Goal: Information Seeking & Learning: Learn about a topic

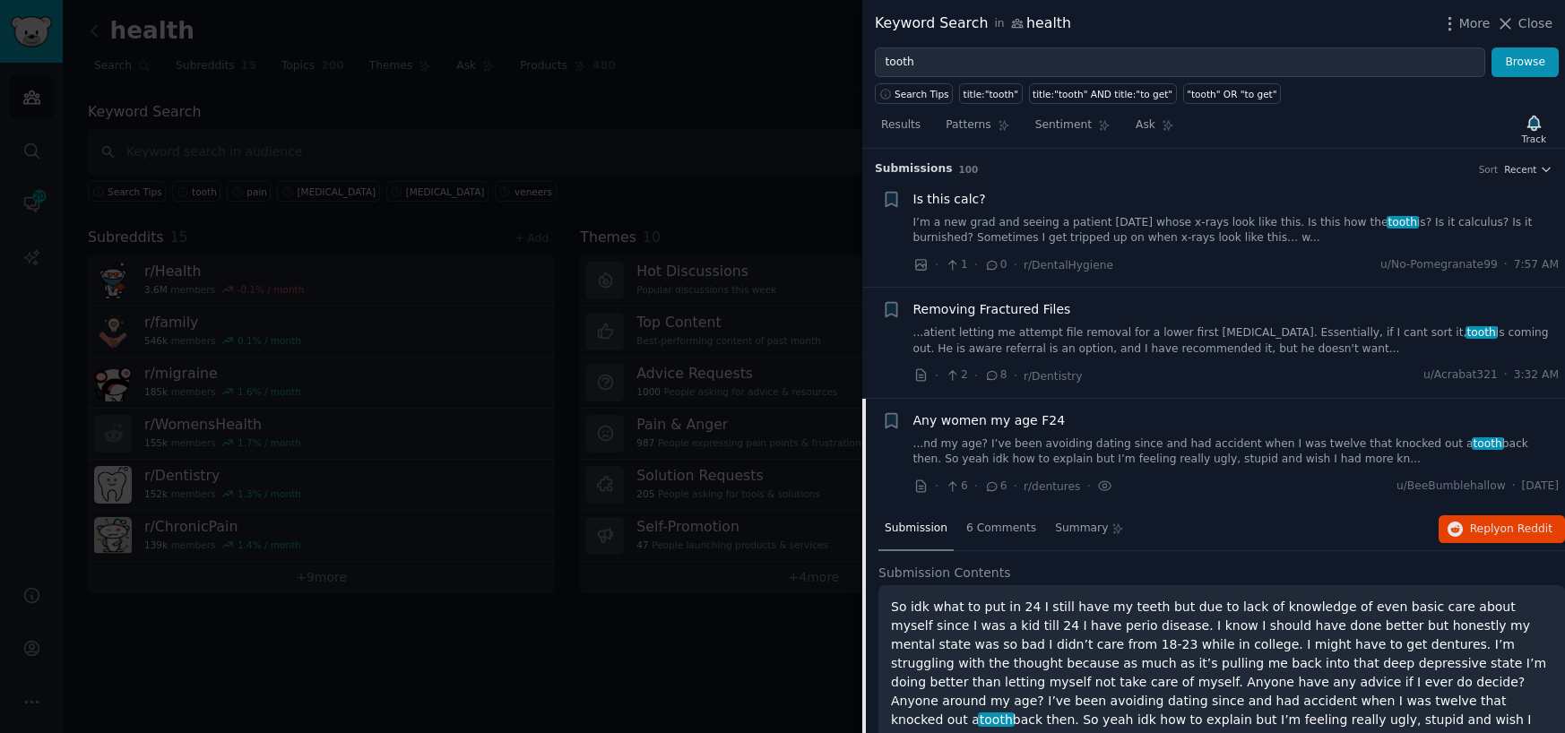
click at [627, 135] on div at bounding box center [782, 366] width 1565 height 733
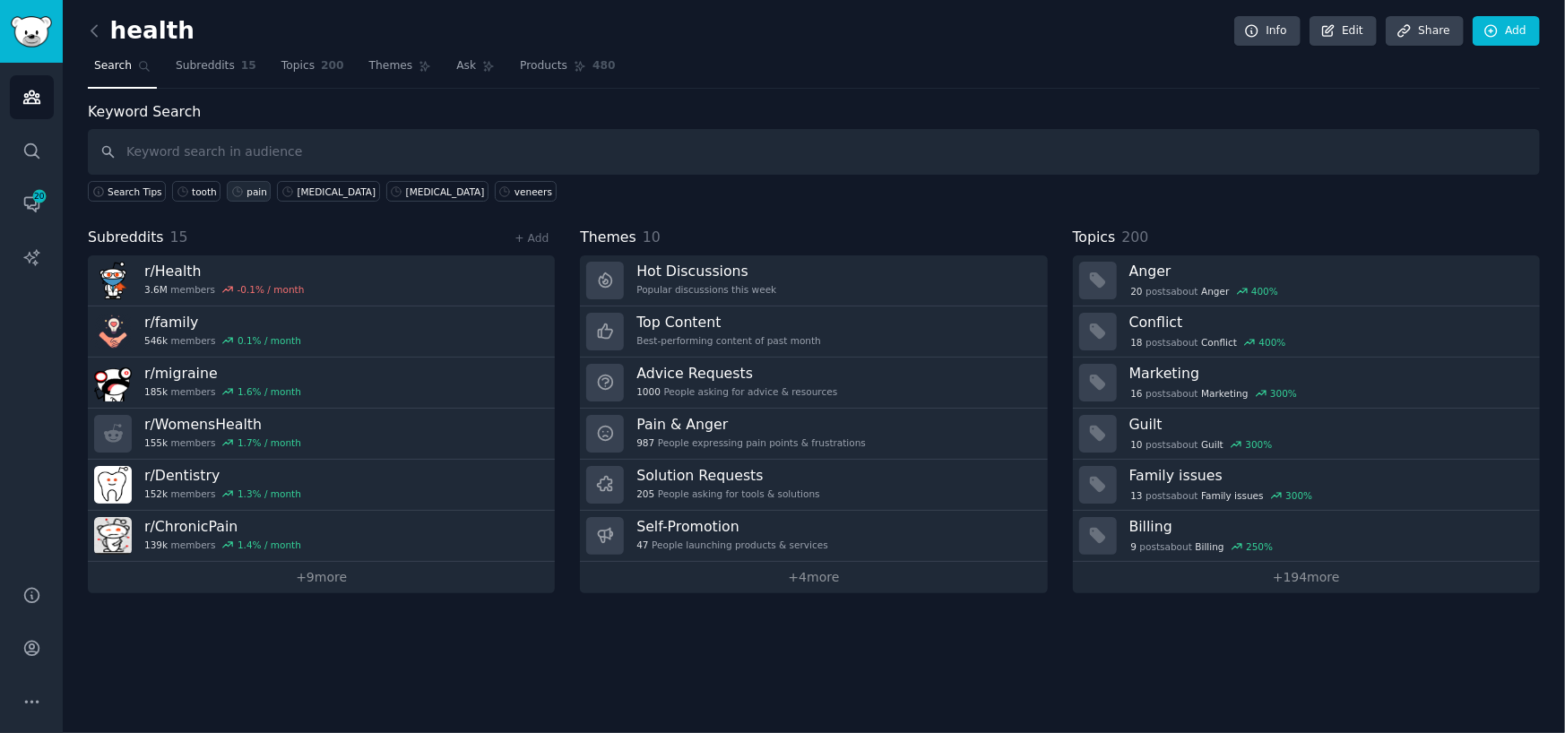
click at [247, 192] on div "pain" at bounding box center [257, 192] width 21 height 13
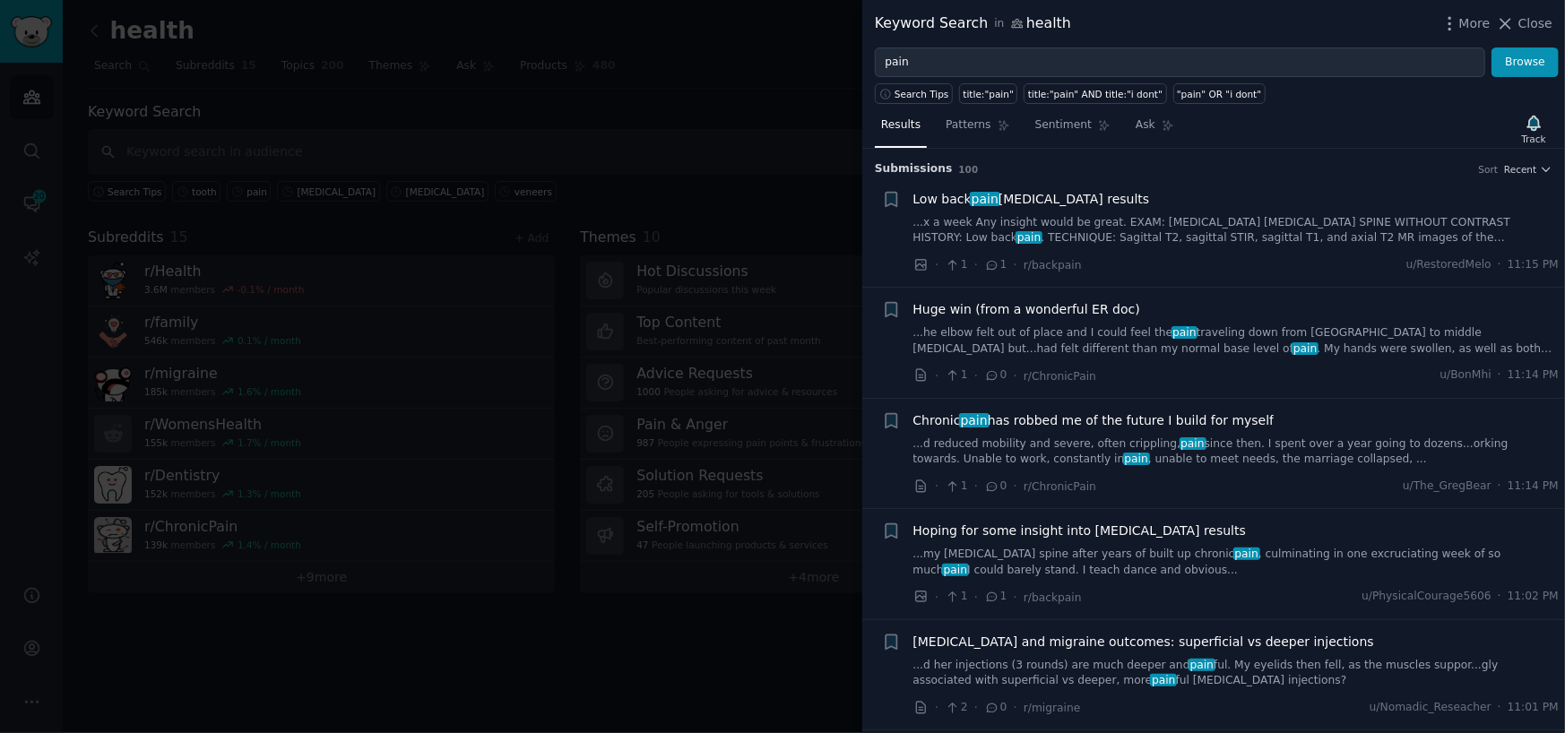
click at [959, 447] on link "...d reduced mobility and severe, often crippling, pain since then. I spent ove…" at bounding box center [1236, 452] width 646 height 31
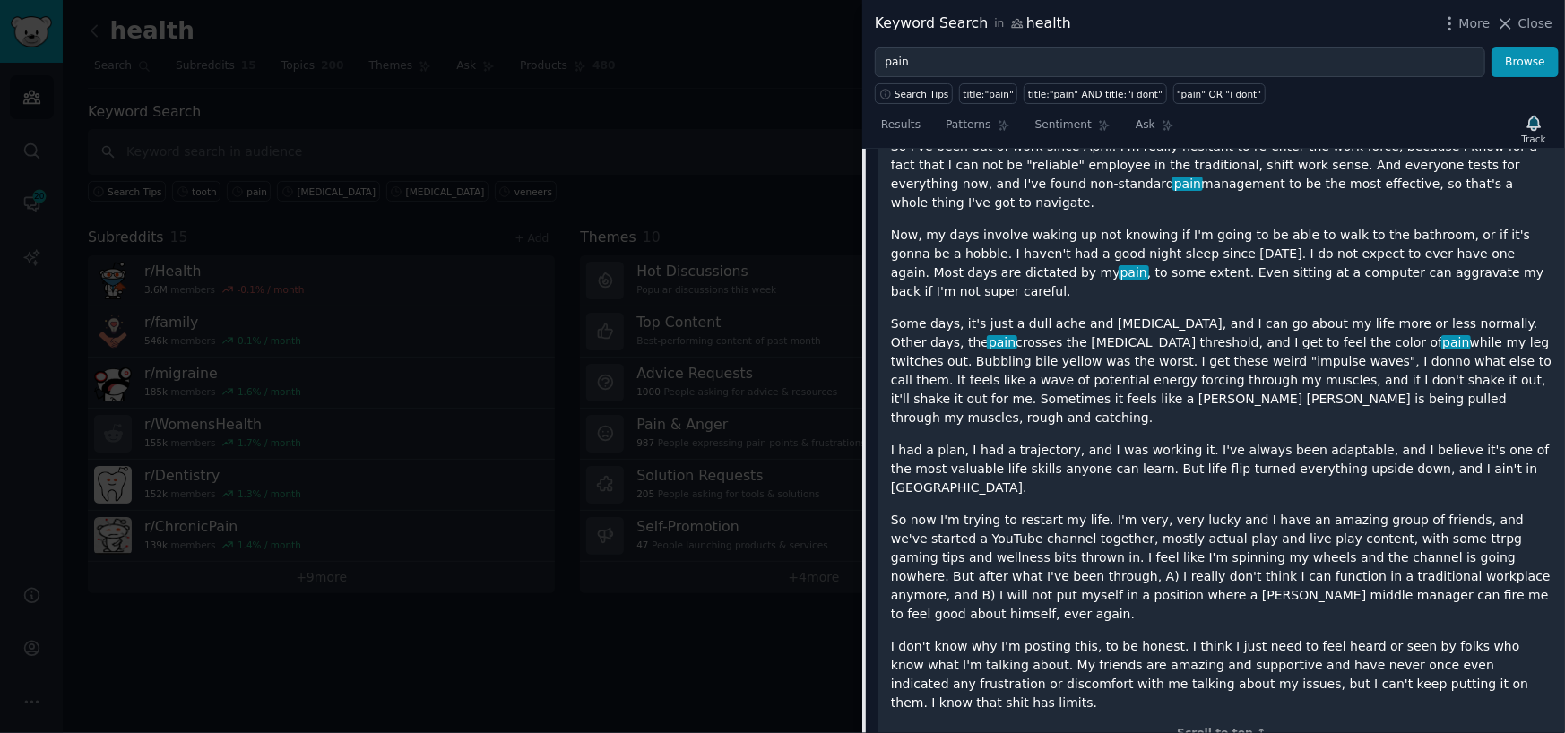
scroll to position [877, 0]
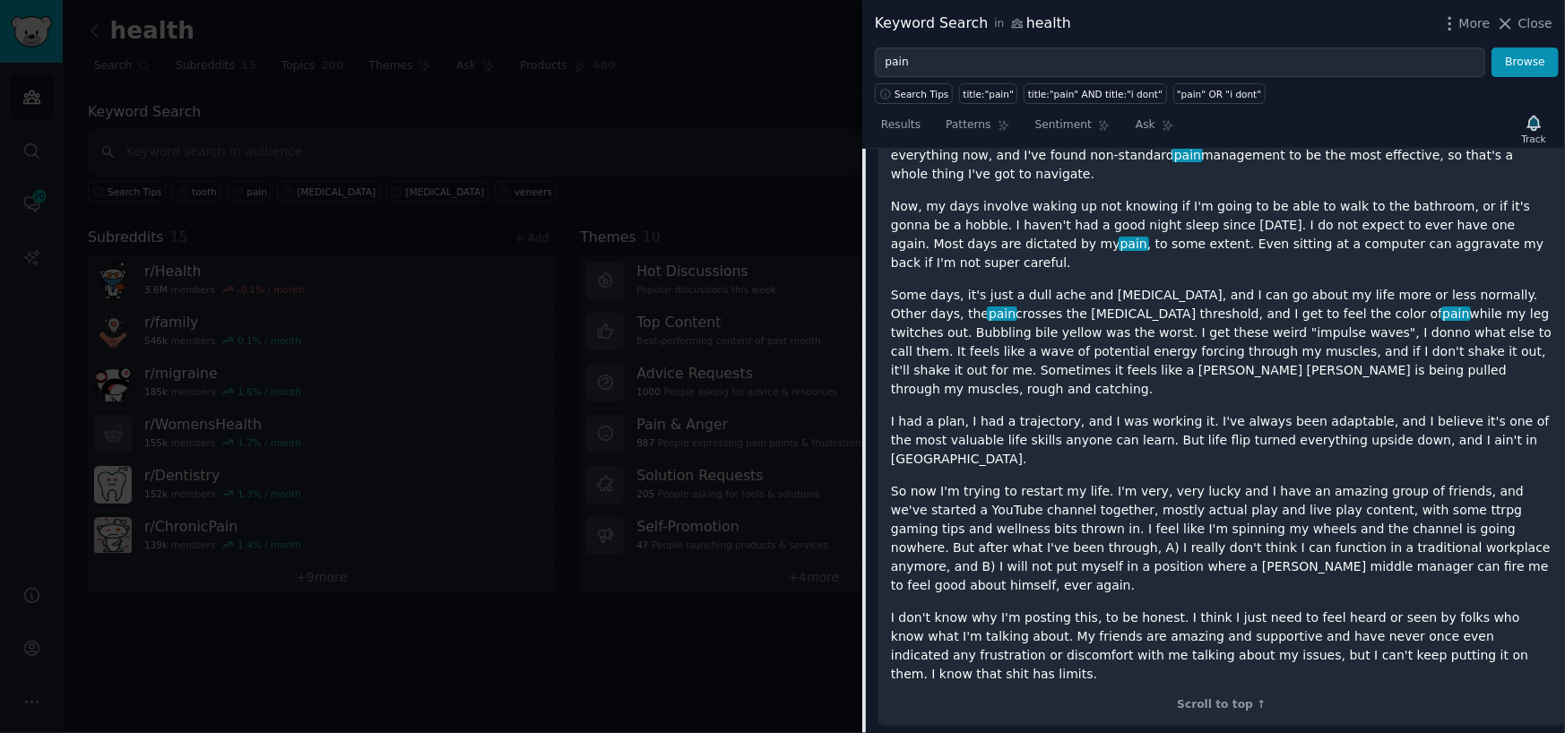
click at [740, 584] on div at bounding box center [782, 366] width 1565 height 733
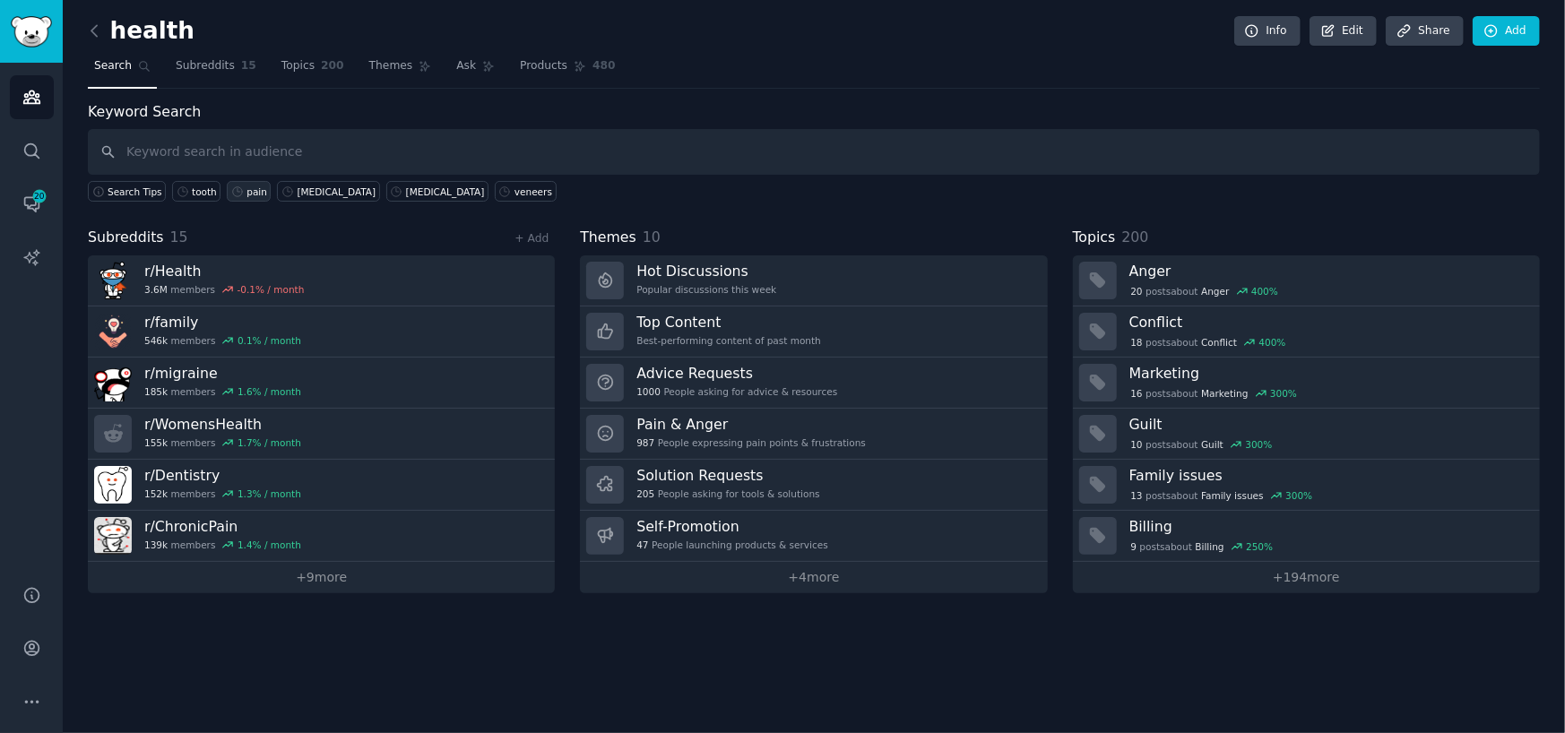
click at [247, 192] on div "pain" at bounding box center [257, 192] width 21 height 13
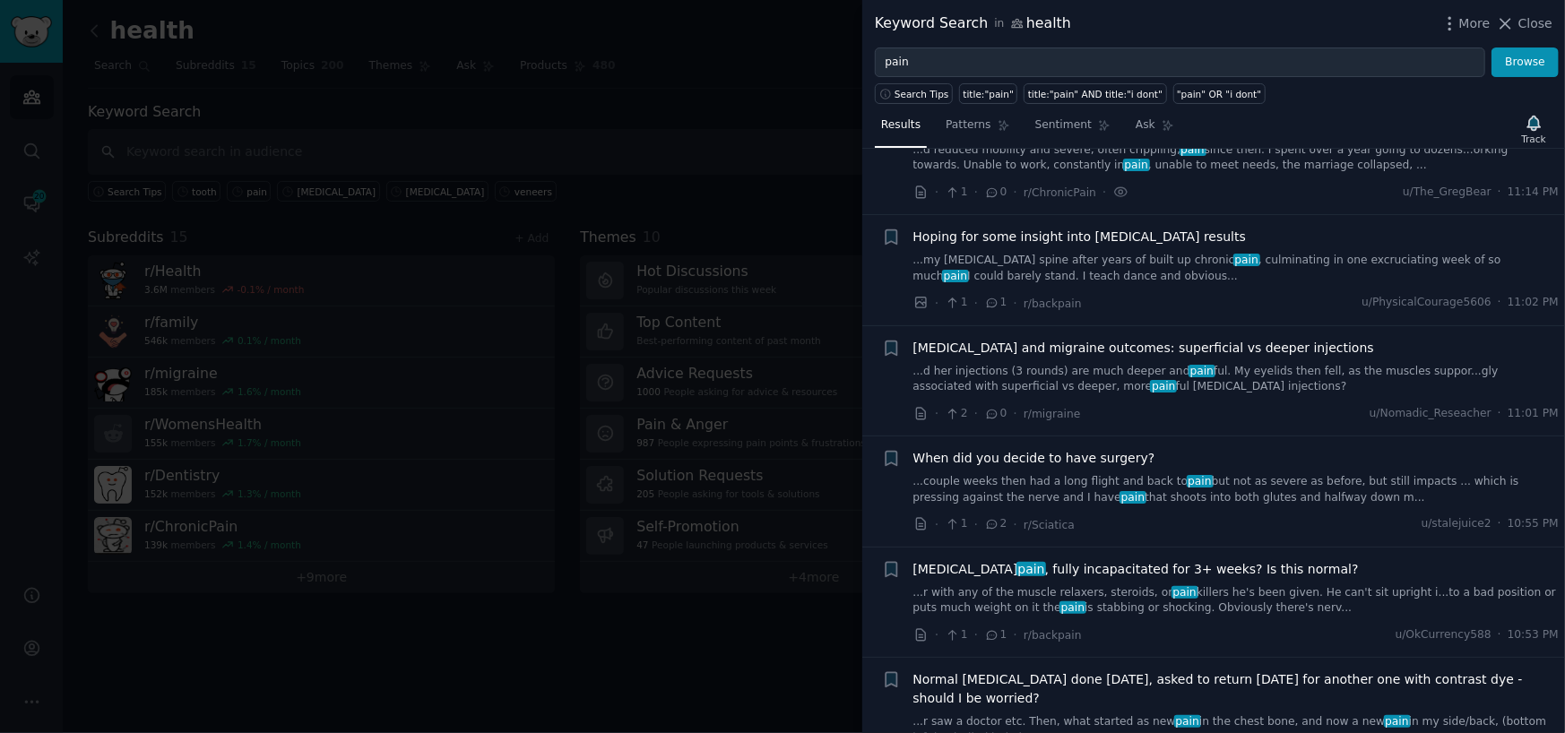
scroll to position [359, 0]
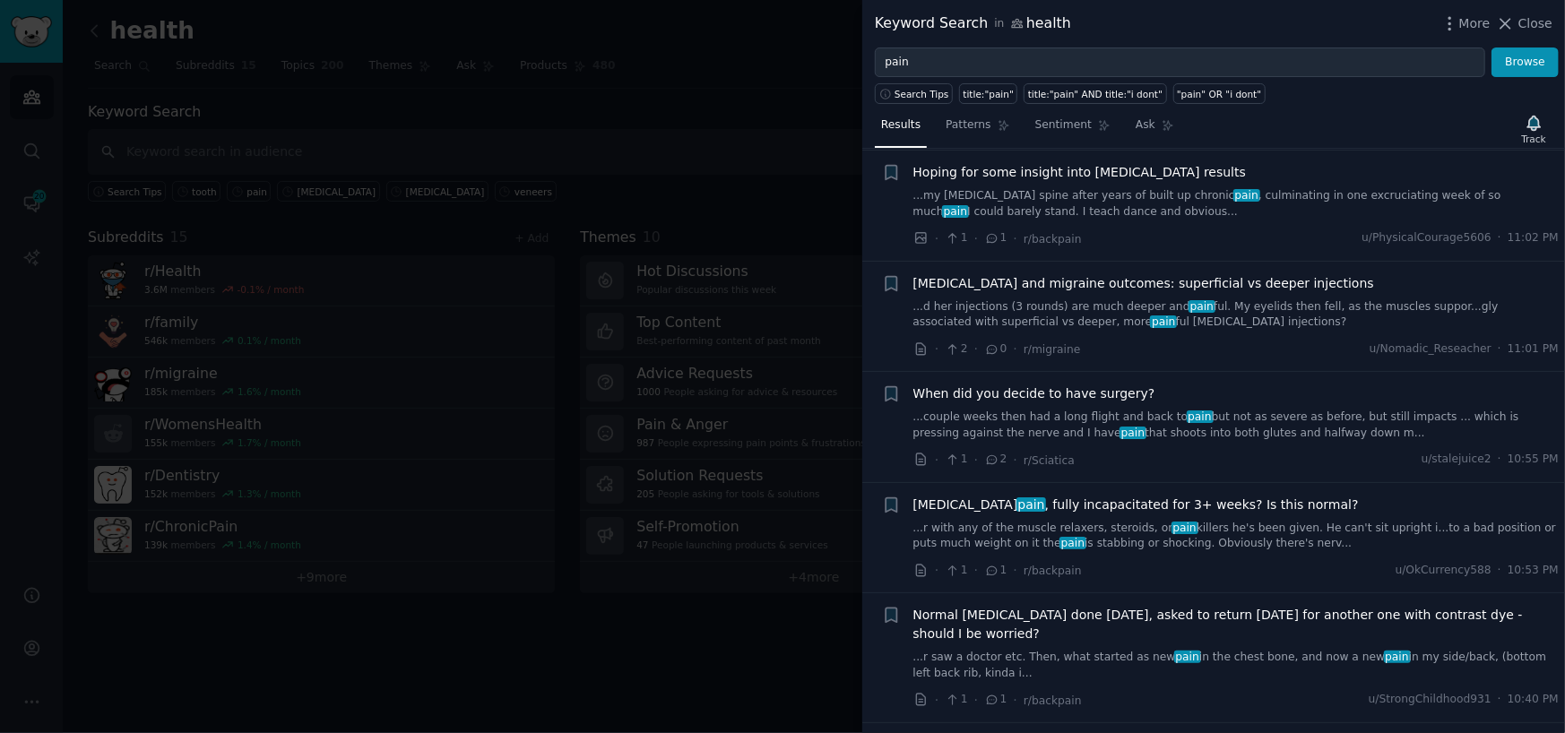
click at [1084, 541] on link "...r with any of the muscle relaxers, steroids, or pain killers he's been given…" at bounding box center [1236, 536] width 646 height 31
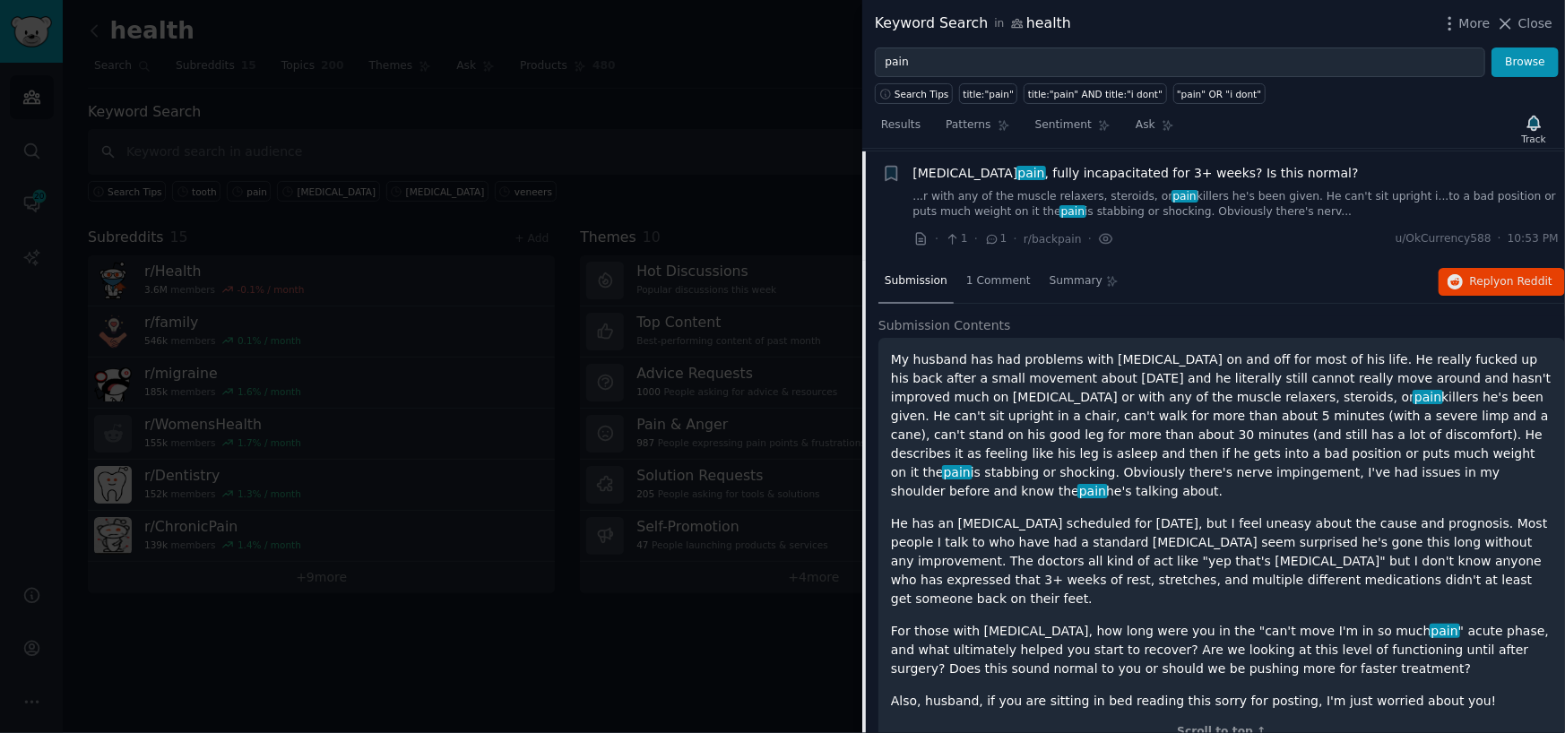
scroll to position [691, 0]
click at [1460, 288] on button "Reply on Reddit" at bounding box center [1502, 281] width 126 height 29
click at [628, 634] on div at bounding box center [782, 366] width 1565 height 733
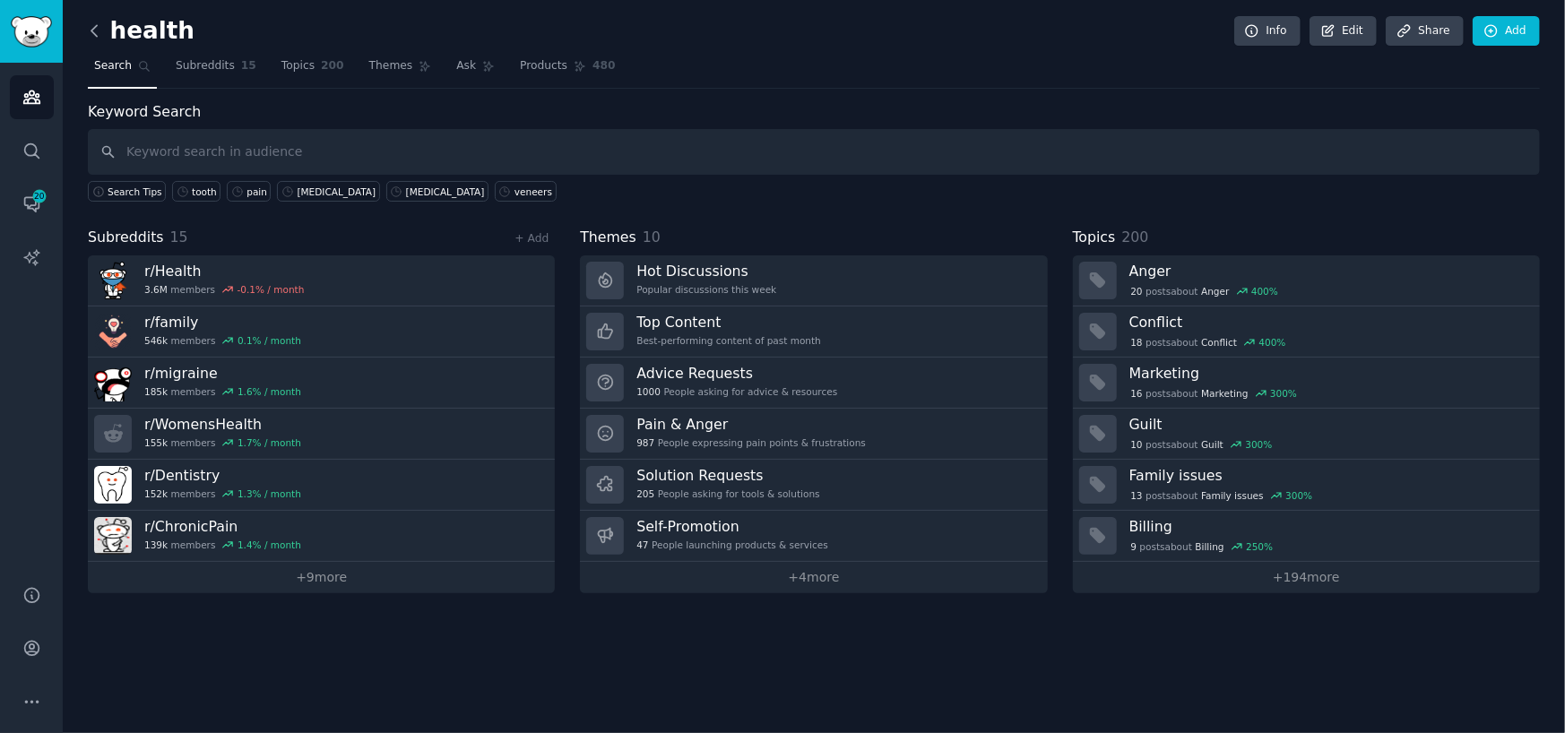
click at [90, 33] on icon at bounding box center [94, 31] width 19 height 19
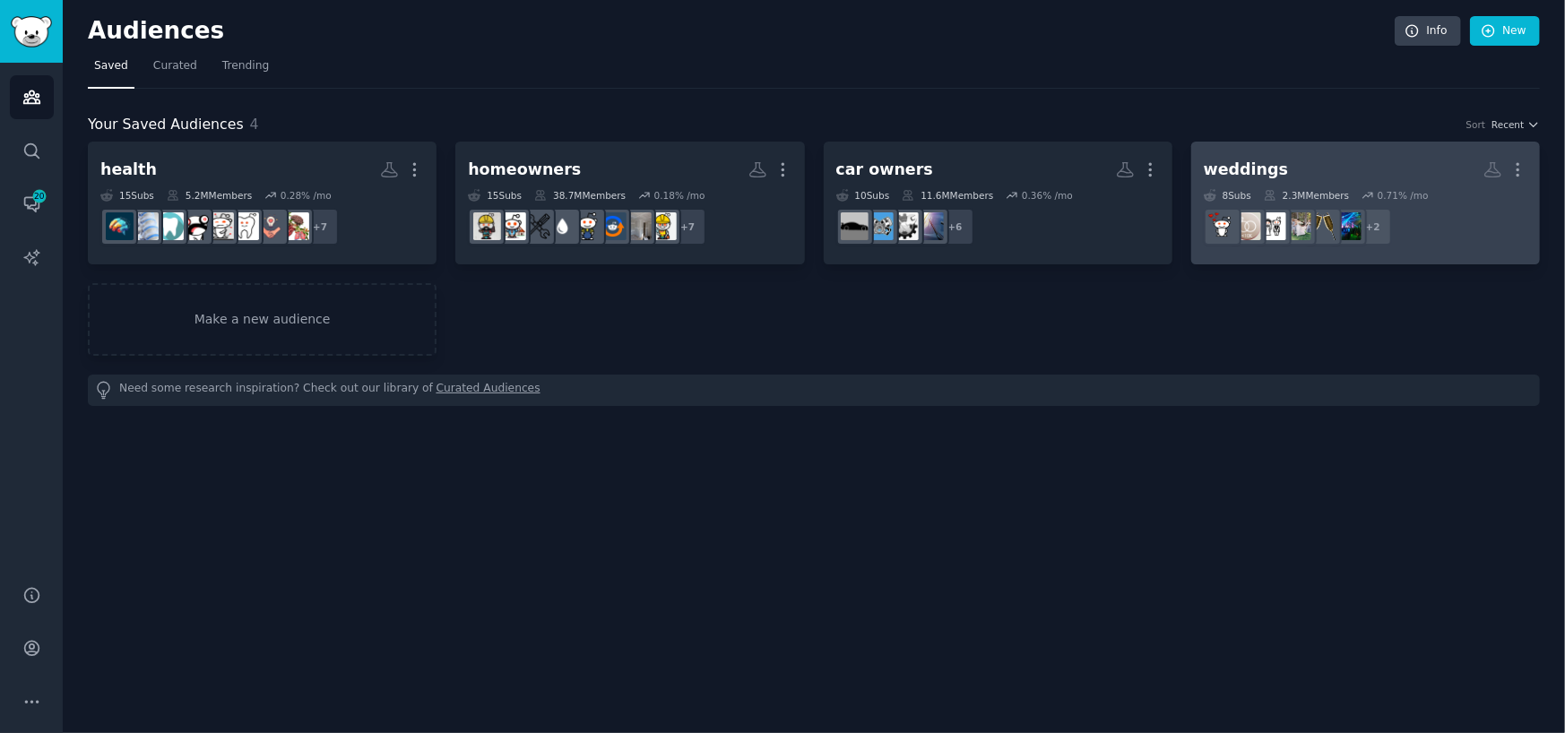
click at [1273, 172] on h2 "weddings More" at bounding box center [1366, 169] width 324 height 31
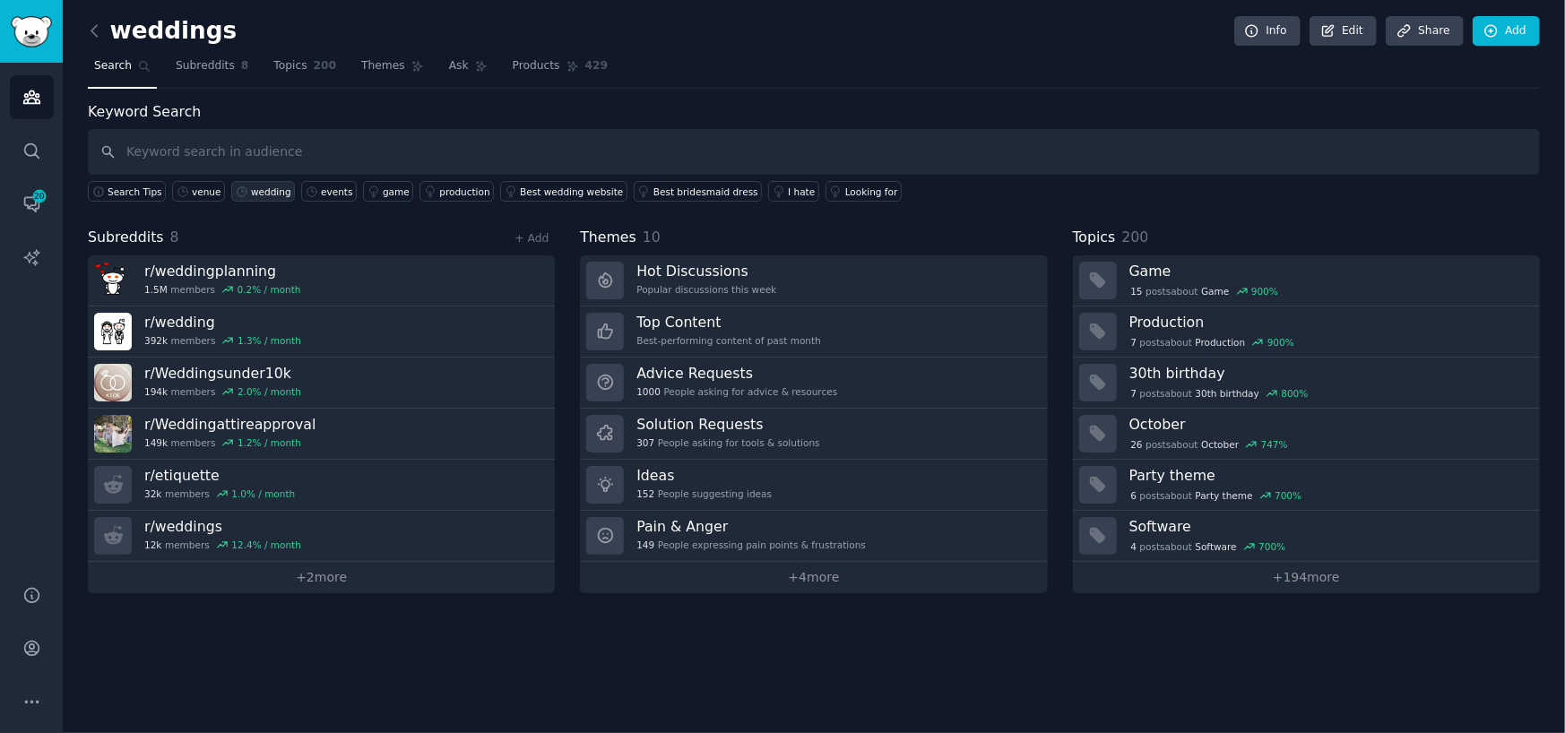
click at [251, 191] on div "wedding" at bounding box center [271, 192] width 40 height 13
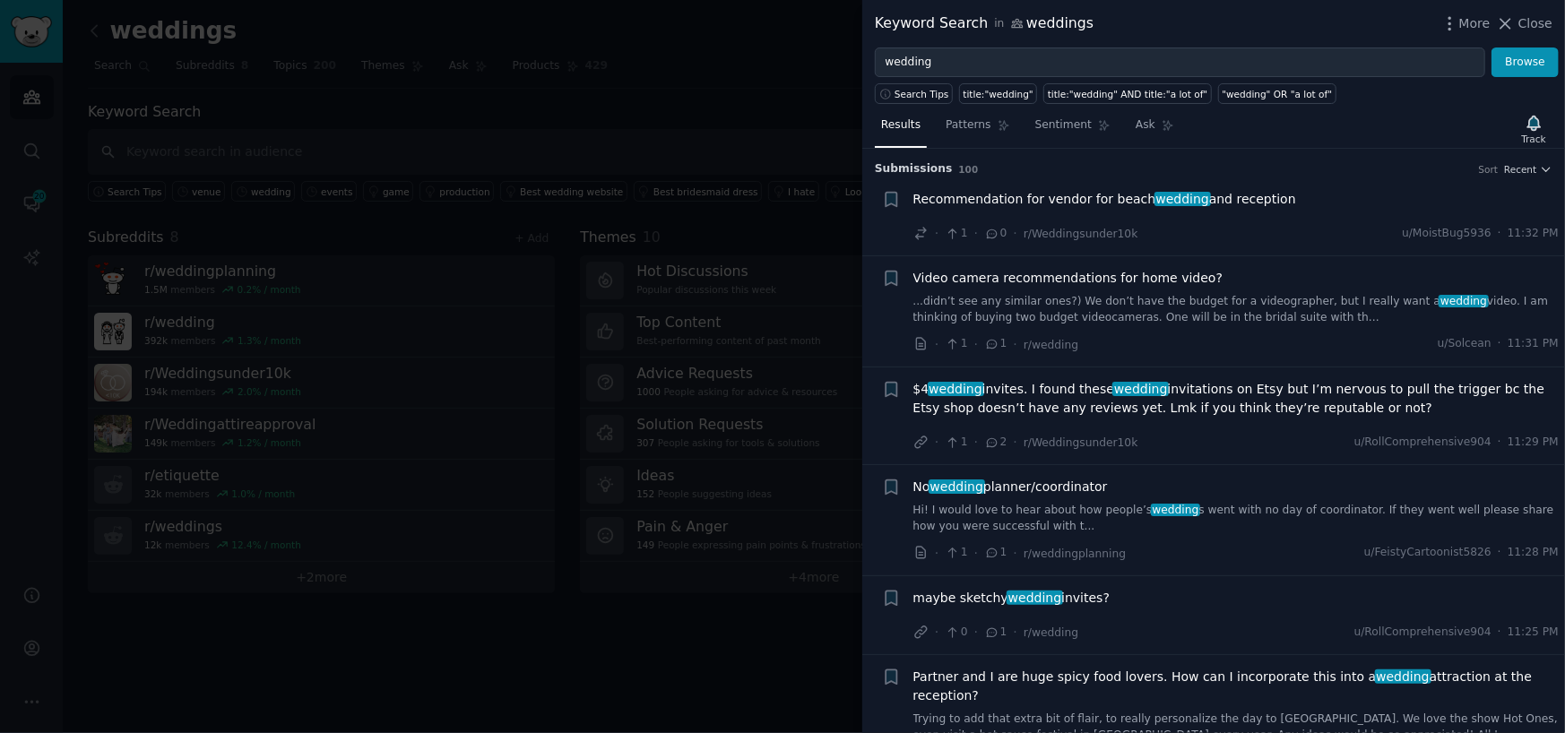
click at [1217, 430] on div "$4 wedding invites. I found these wedding invitations on Etsy but I’m nervous t…" at bounding box center [1236, 416] width 646 height 73
click at [1229, 408] on span "$4 wedding invites. I found these wedding invitations on Etsy but I’m nervous t…" at bounding box center [1236, 399] width 646 height 38
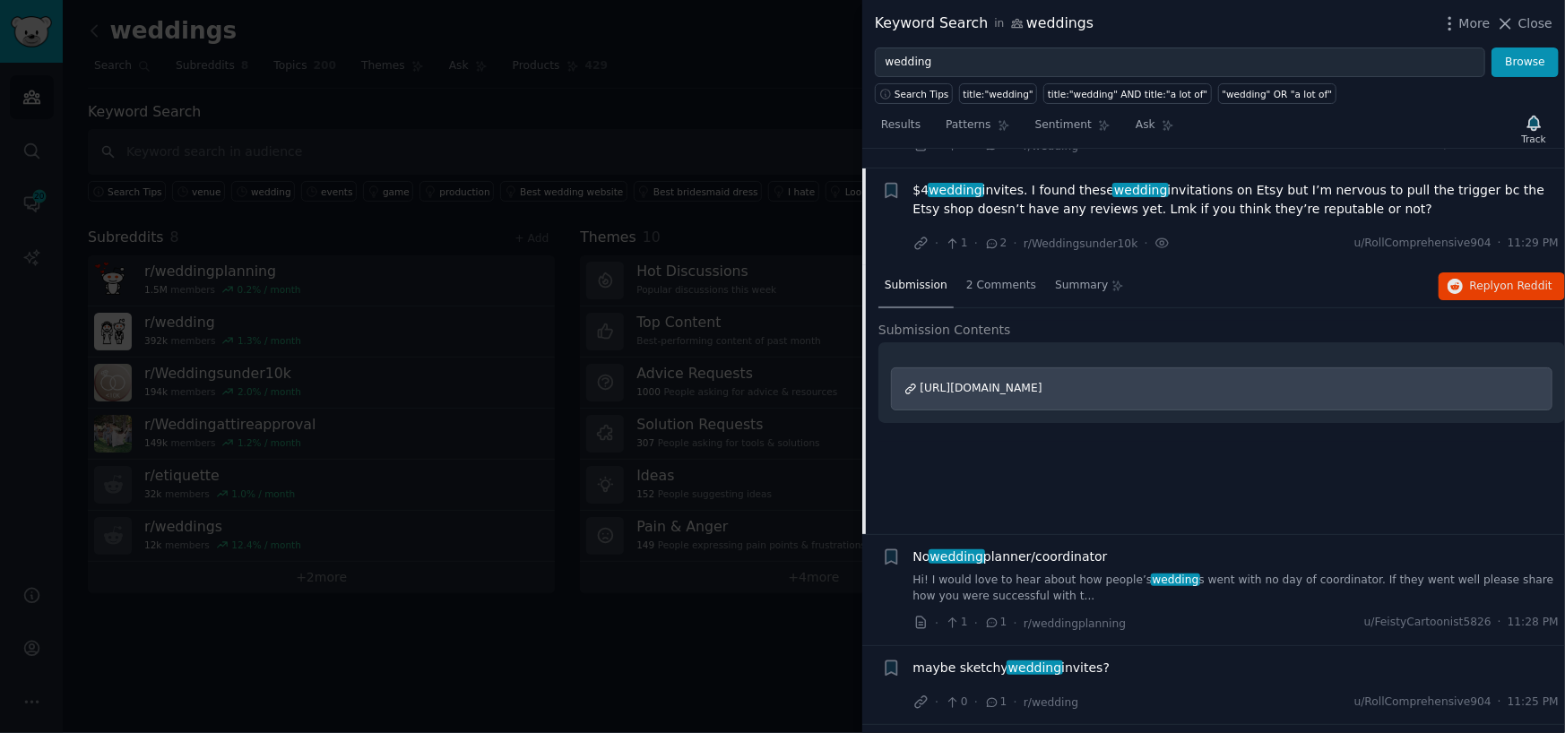
scroll to position [218, 0]
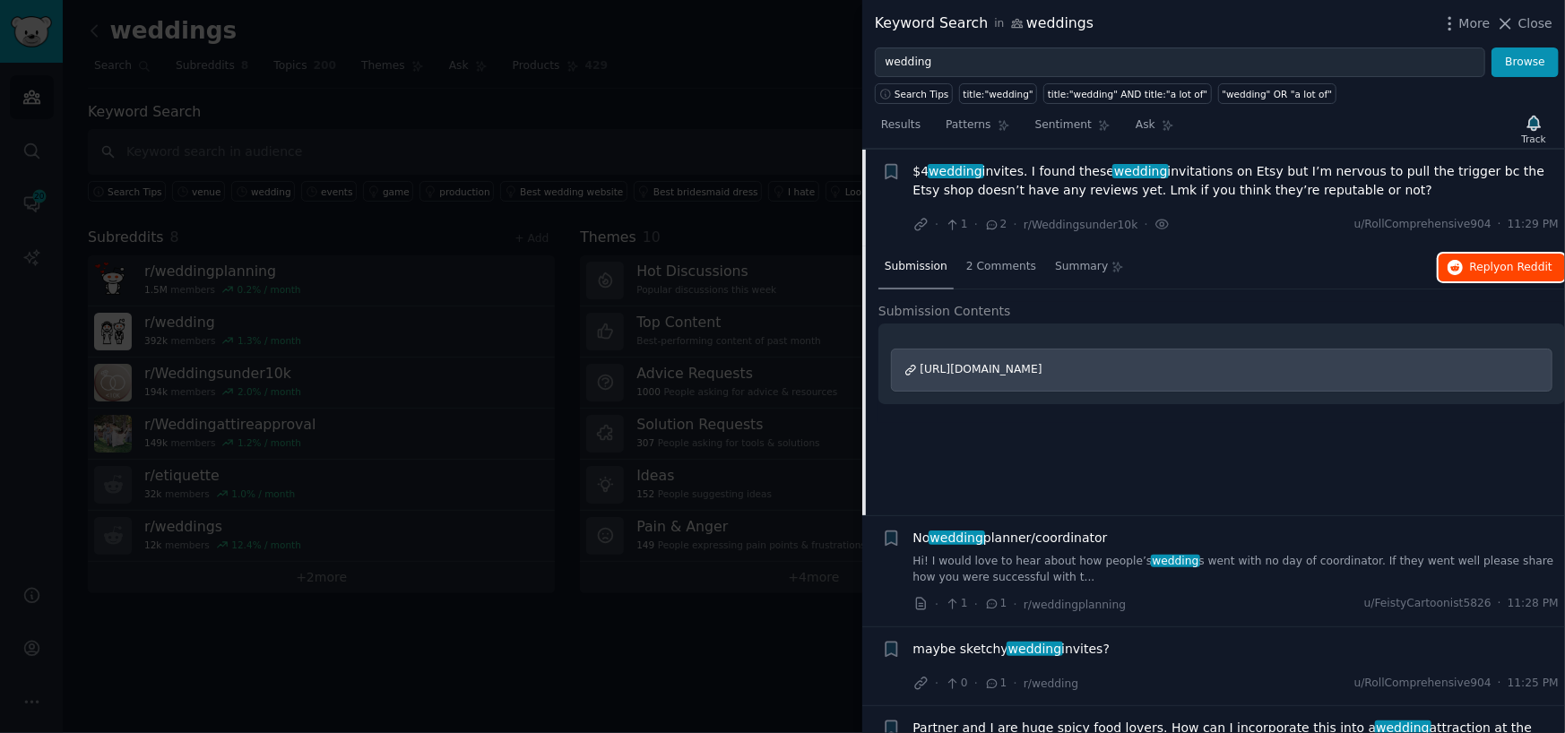
click at [1472, 255] on button "Reply on Reddit" at bounding box center [1502, 268] width 126 height 29
click at [1151, 567] on span "wedding" at bounding box center [1176, 561] width 50 height 13
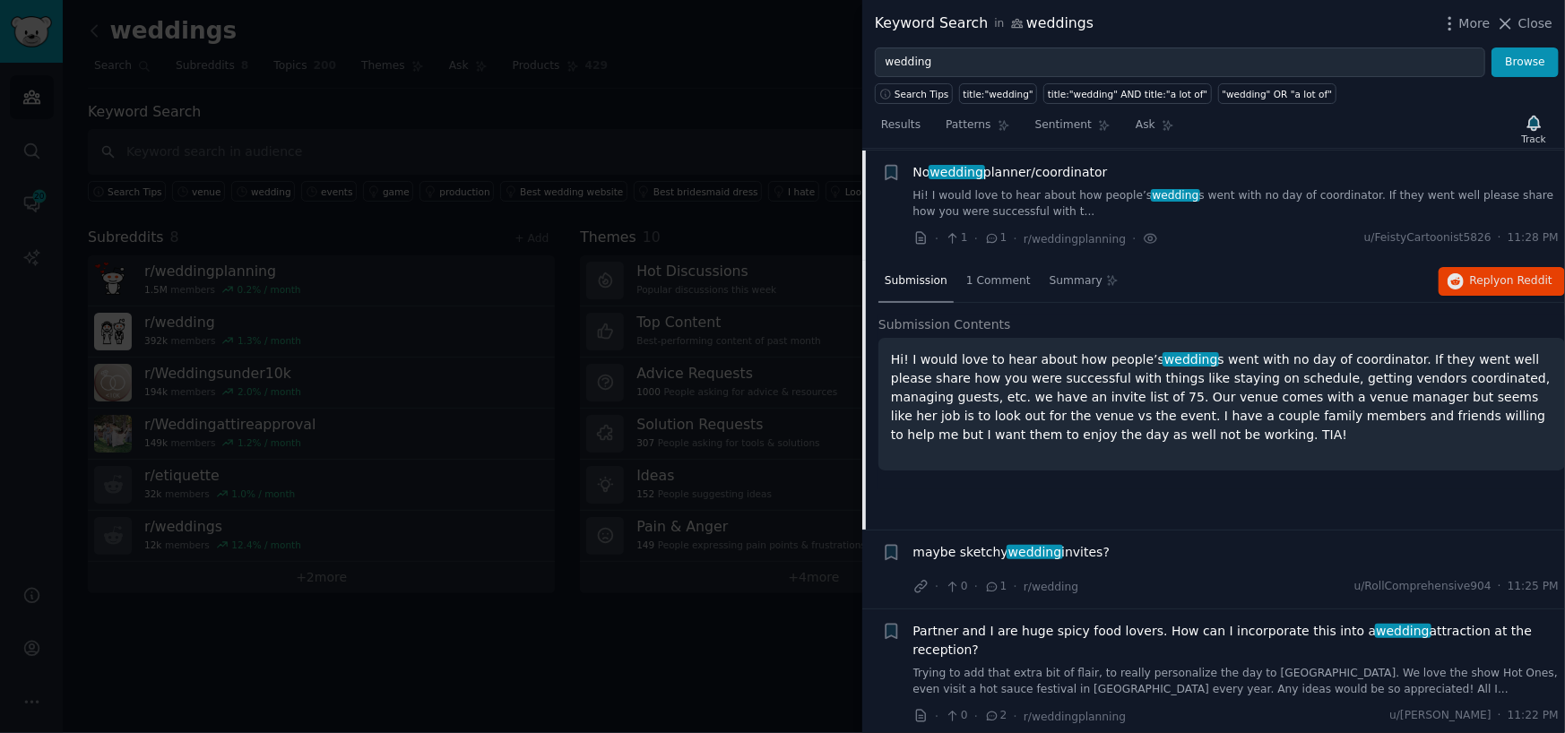
scroll to position [316, 0]
click at [1464, 273] on button "Reply on Reddit" at bounding box center [1502, 280] width 126 height 29
